Goal: Check status: Check status

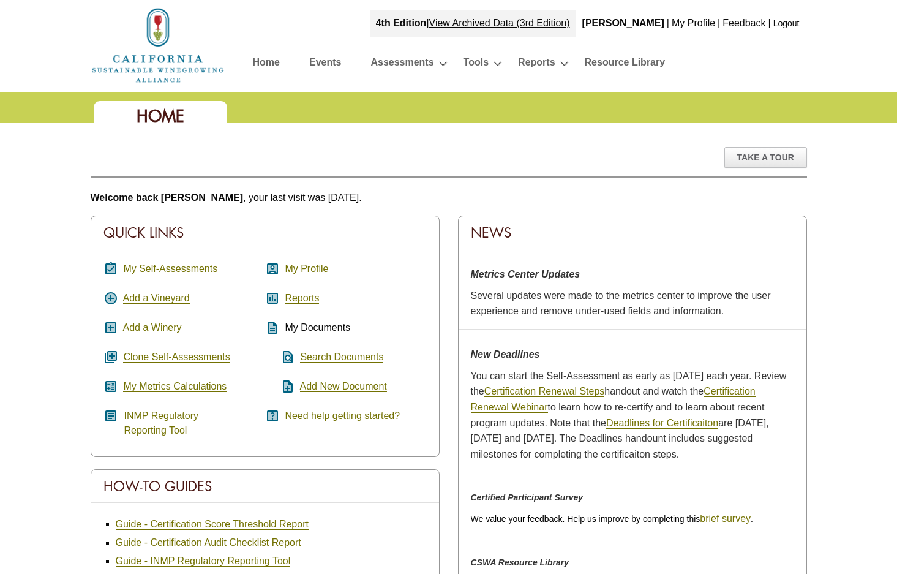
click at [194, 265] on link "My Self-Assessments" at bounding box center [170, 268] width 94 height 11
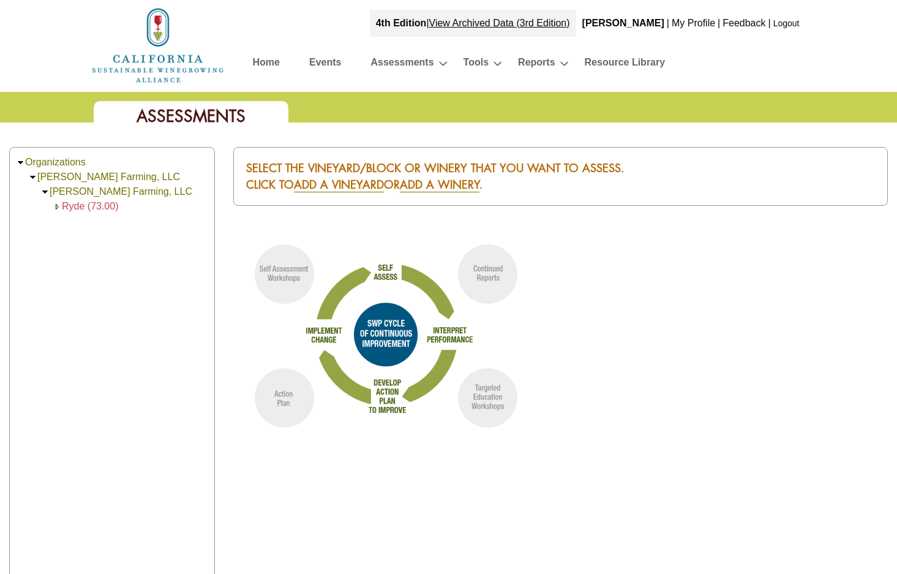
click at [71, 200] on td "Ryde (73.00)" at bounding box center [90, 206] width 57 height 15
click at [73, 203] on span "Ryde (73.00)" at bounding box center [90, 206] width 57 height 10
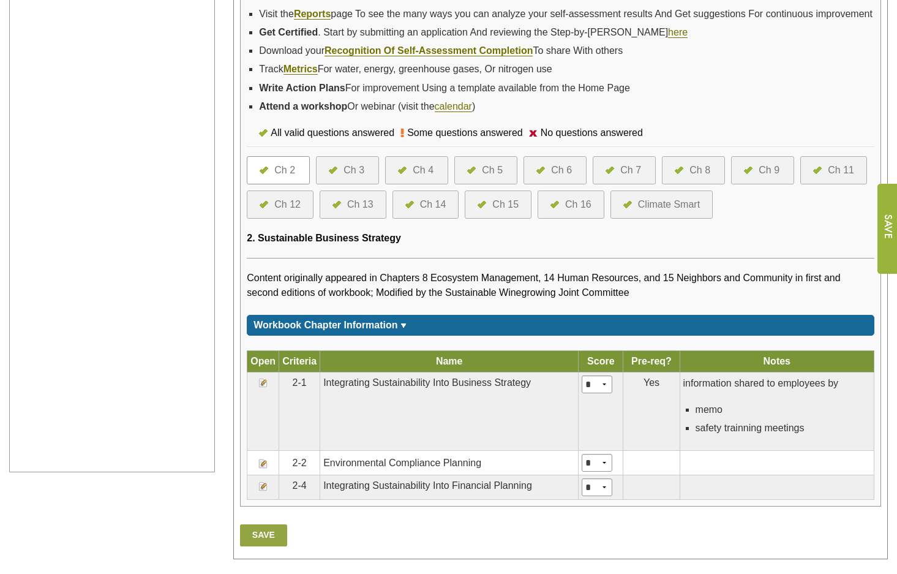
scroll to position [490, 0]
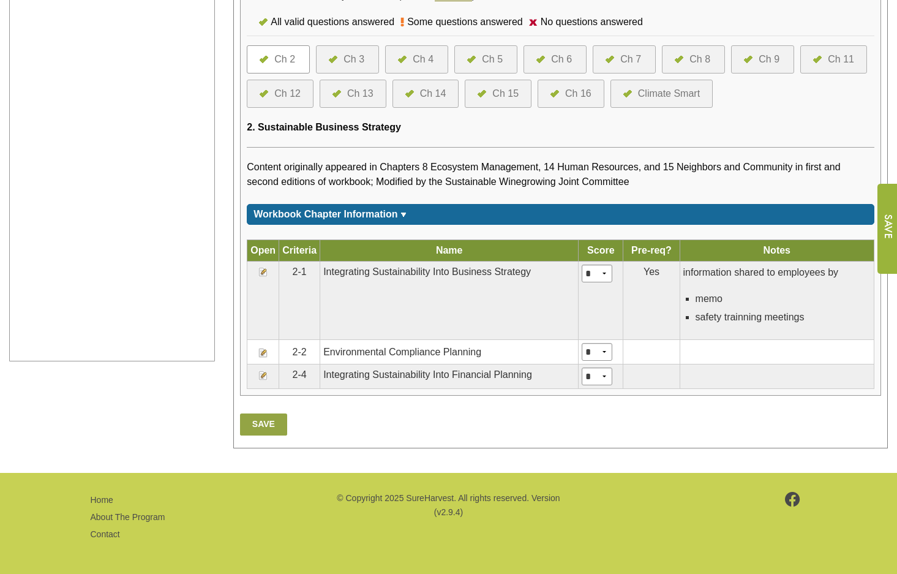
click at [434, 100] on div "Ch 14" at bounding box center [433, 93] width 26 height 15
